Goal: Task Accomplishment & Management: Complete application form

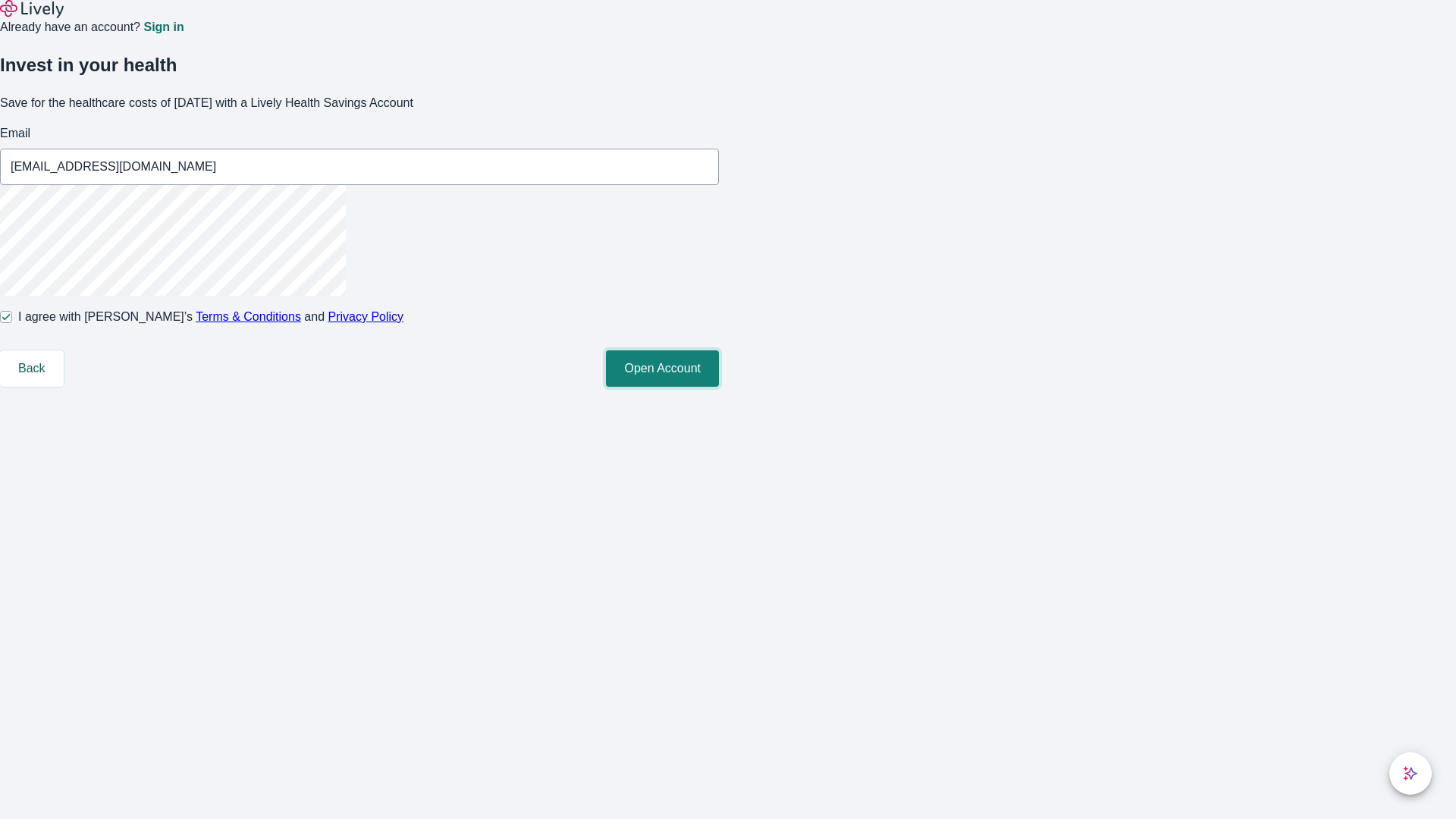
click at [719, 387] on button "Open Account" at bounding box center [662, 369] width 113 height 36
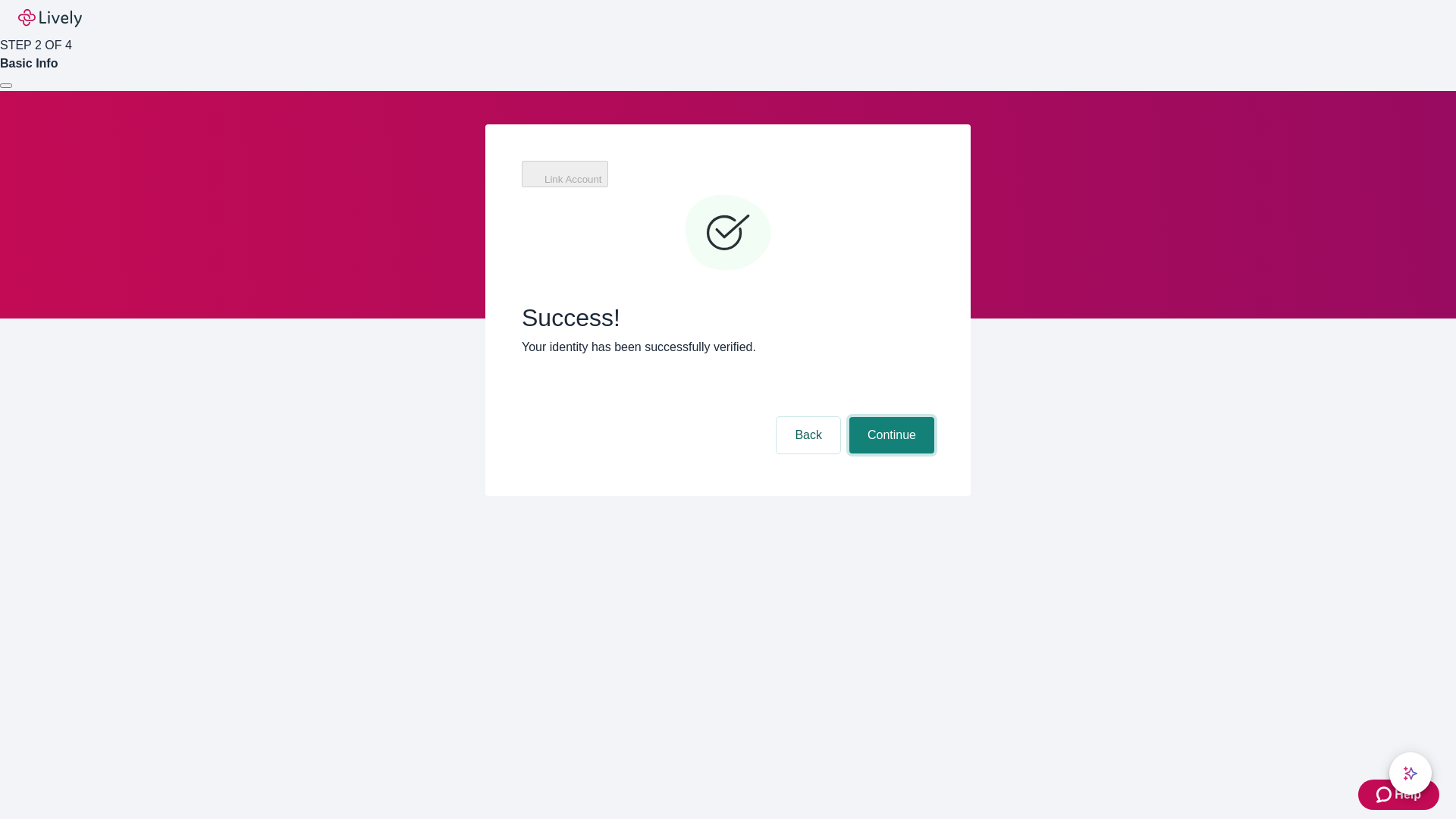
click at [890, 417] on button "Continue" at bounding box center [891, 435] width 85 height 36
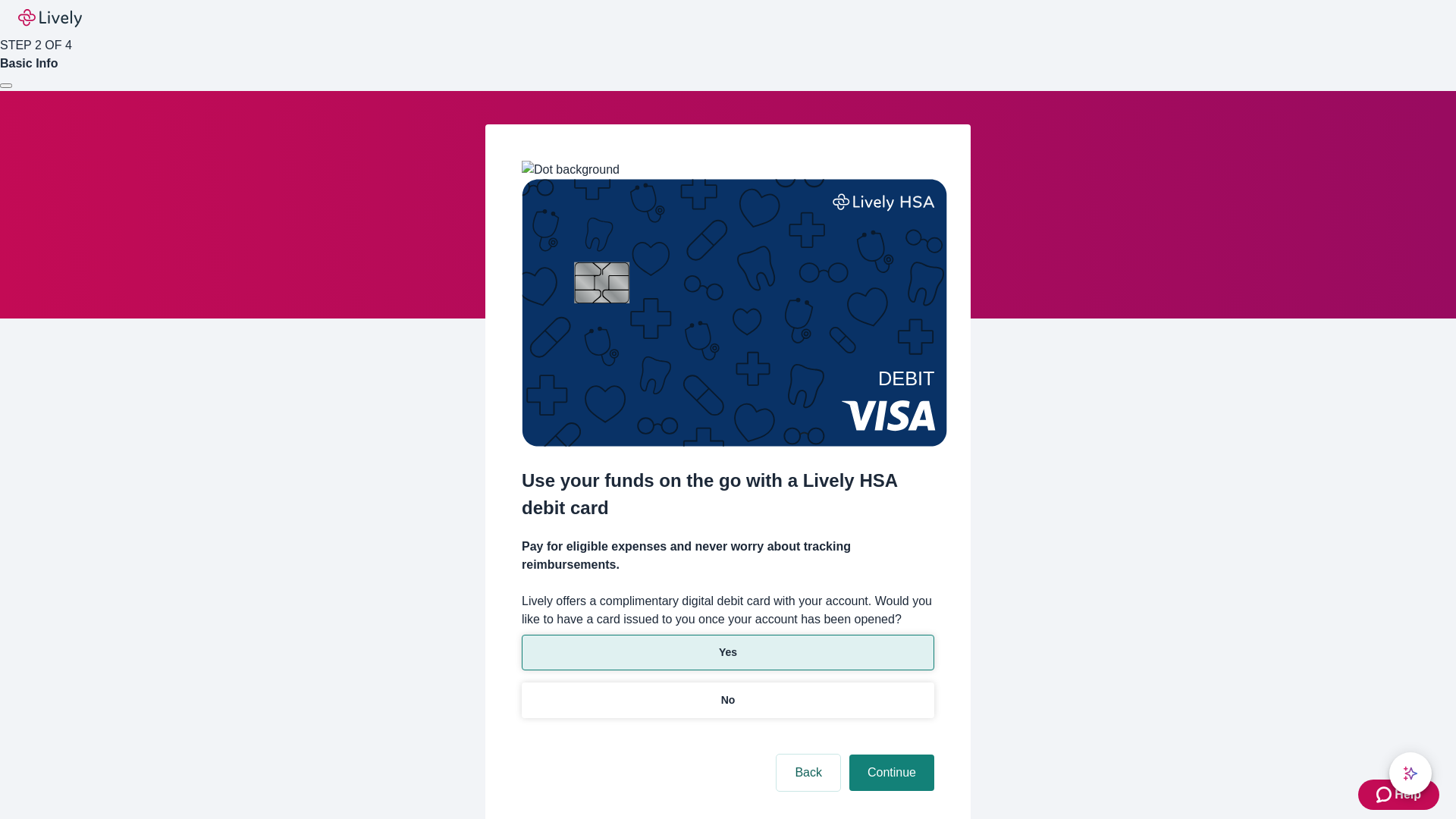
click at [727, 645] on p "Yes" at bounding box center [728, 653] width 18 height 16
click at [890, 755] on button "Continue" at bounding box center [891, 773] width 85 height 36
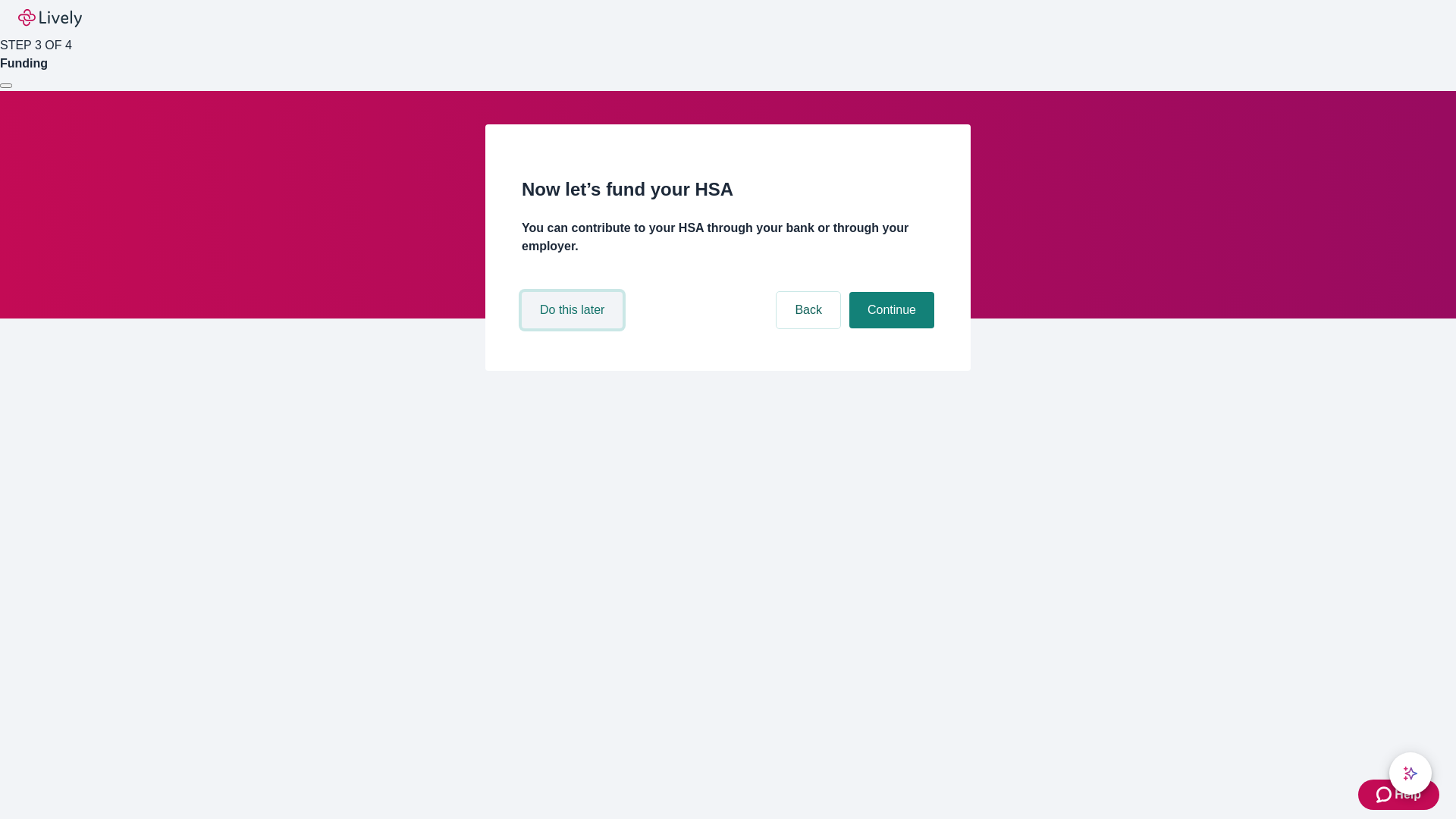
click at [574, 329] on button "Do this later" at bounding box center [572, 310] width 101 height 36
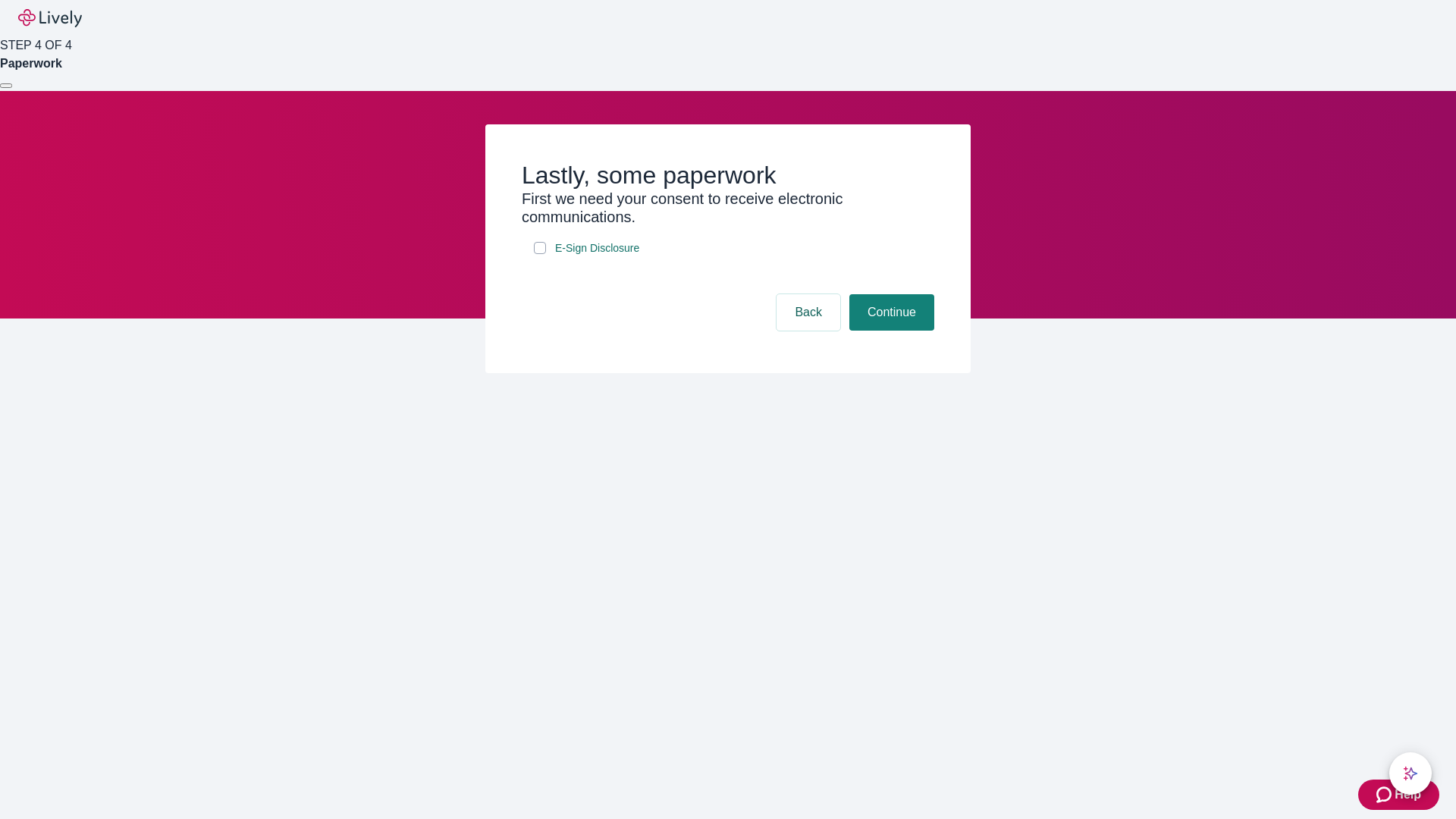
click at [540, 254] on input "E-Sign Disclosure" at bounding box center [539, 248] width 12 height 12
checkbox input "true"
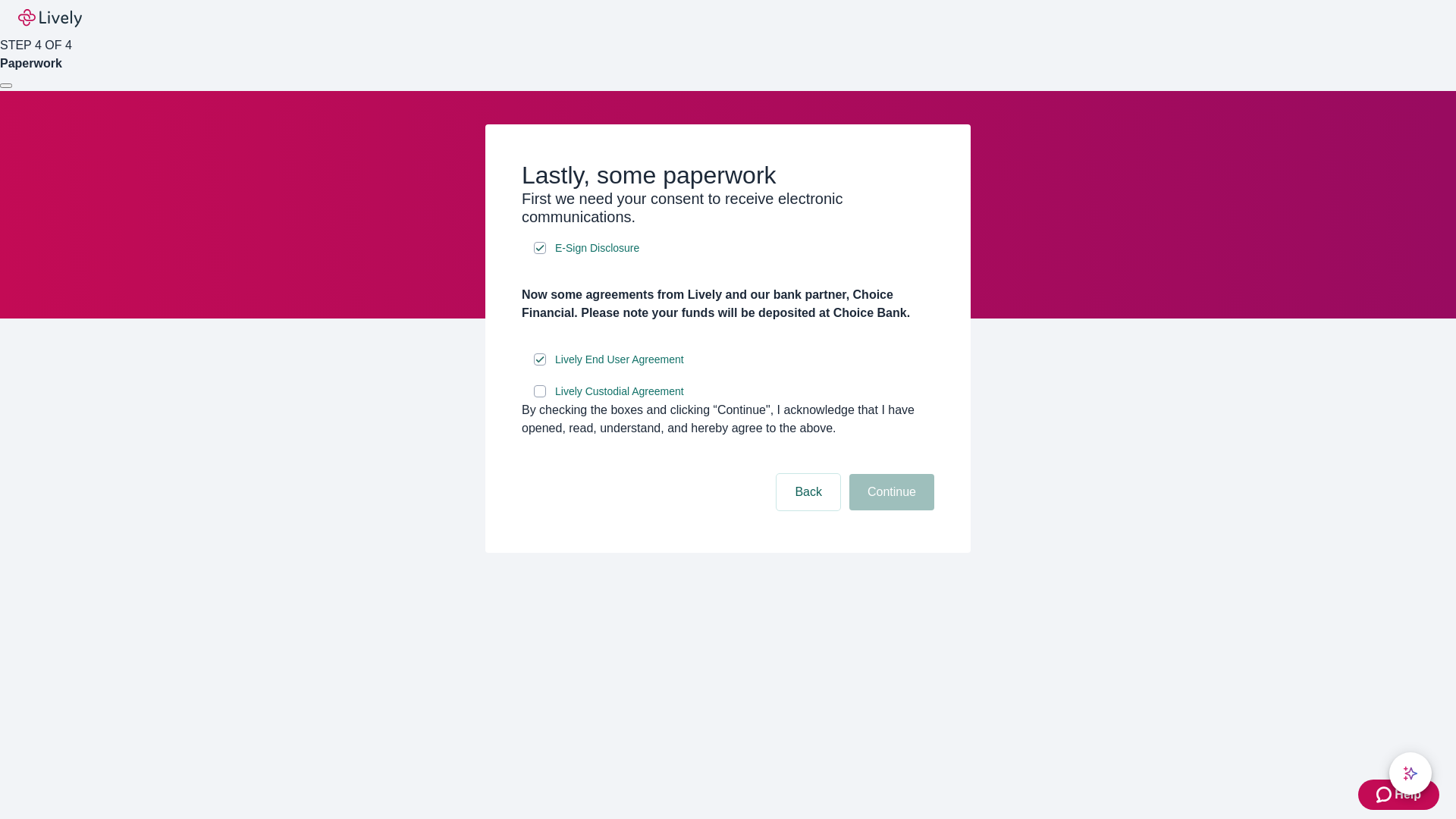
click at [540, 398] on input "Lively Custodial Agreement" at bounding box center [539, 391] width 12 height 12
checkbox input "true"
click at [890, 511] on button "Continue" at bounding box center [891, 492] width 85 height 36
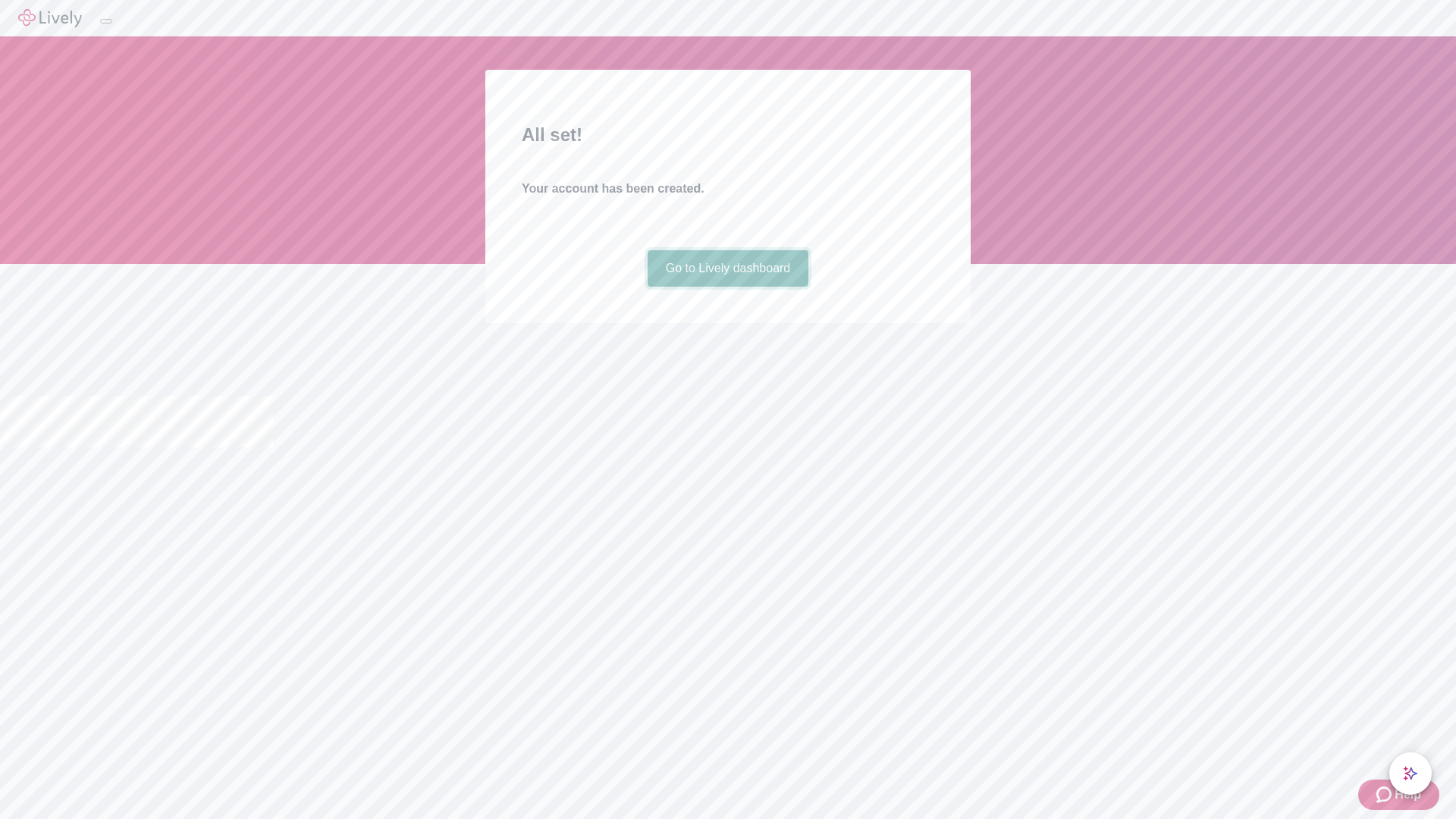
click at [727, 287] on link "Go to Lively dashboard" at bounding box center [728, 268] width 161 height 36
